Goal: Find specific page/section: Find specific page/section

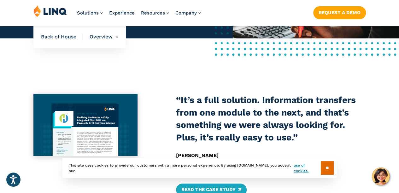
scroll to position [189, 0]
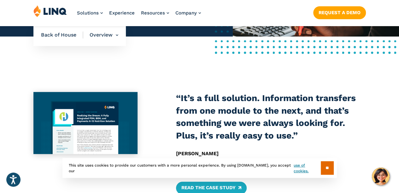
click at [67, 36] on span "Back of House" at bounding box center [62, 35] width 42 height 7
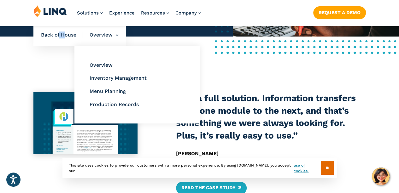
scroll to position [187, 0]
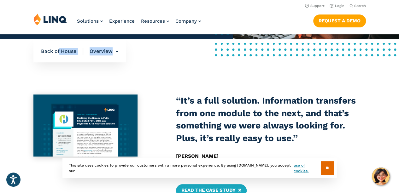
drag, startPoint x: 60, startPoint y: 37, endPoint x: 153, endPoint y: 56, distance: 94.6
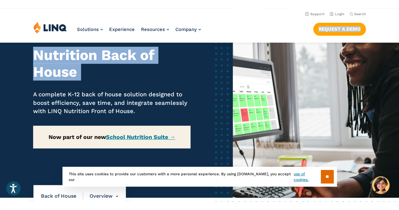
scroll to position [0, 0]
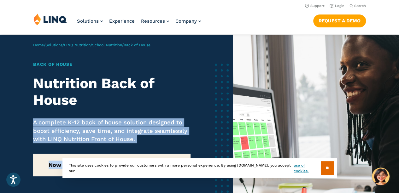
drag, startPoint x: 153, startPoint y: 56, endPoint x: 313, endPoint y: -11, distance: 173.4
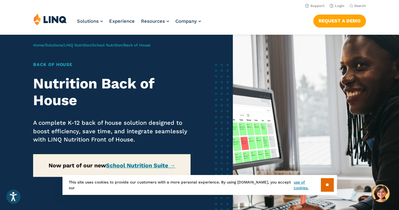
click at [234, 10] on header "Support Login Search Search for: Solutions Nutrition Overview NEW School Nutrit…" at bounding box center [199, 17] width 399 height 34
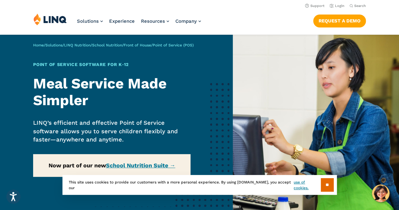
click at [233, 27] on div "Solutions Nutrition Overview NEW School Nutrition Suite School Nutrition State …" at bounding box center [199, 23] width 399 height 21
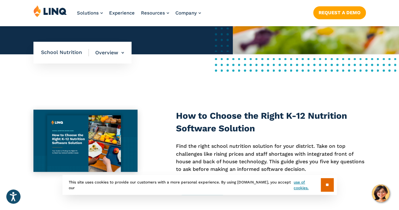
scroll to position [194, 0]
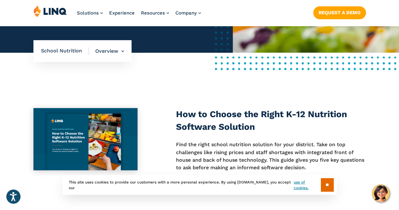
click at [80, 78] on div "How to Choose the Right K-12 Nutrition Software Solution Find the right school …" at bounding box center [199, 151] width 399 height 156
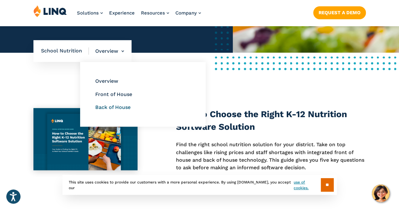
click at [110, 110] on link "Back of House" at bounding box center [112, 107] width 35 height 6
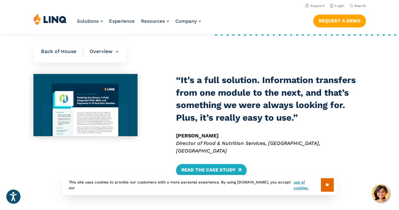
scroll to position [206, 0]
